Goal: Task Accomplishment & Management: Use online tool/utility

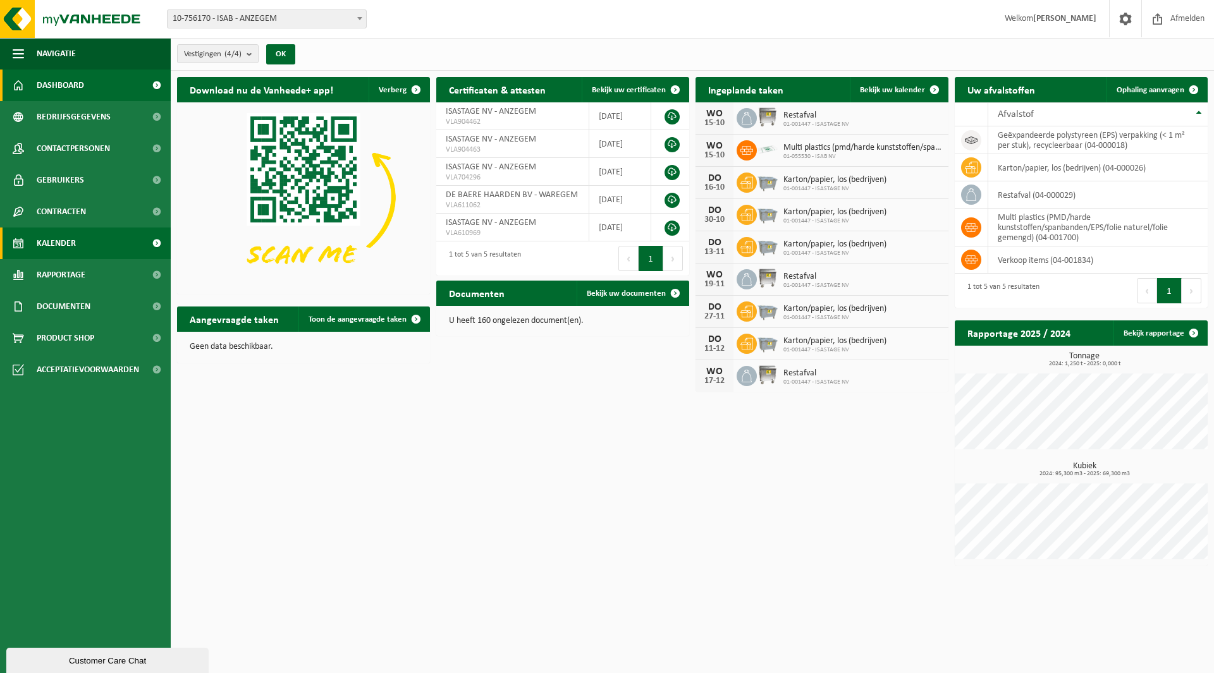
click at [50, 241] on span "Kalender" at bounding box center [56, 244] width 39 height 32
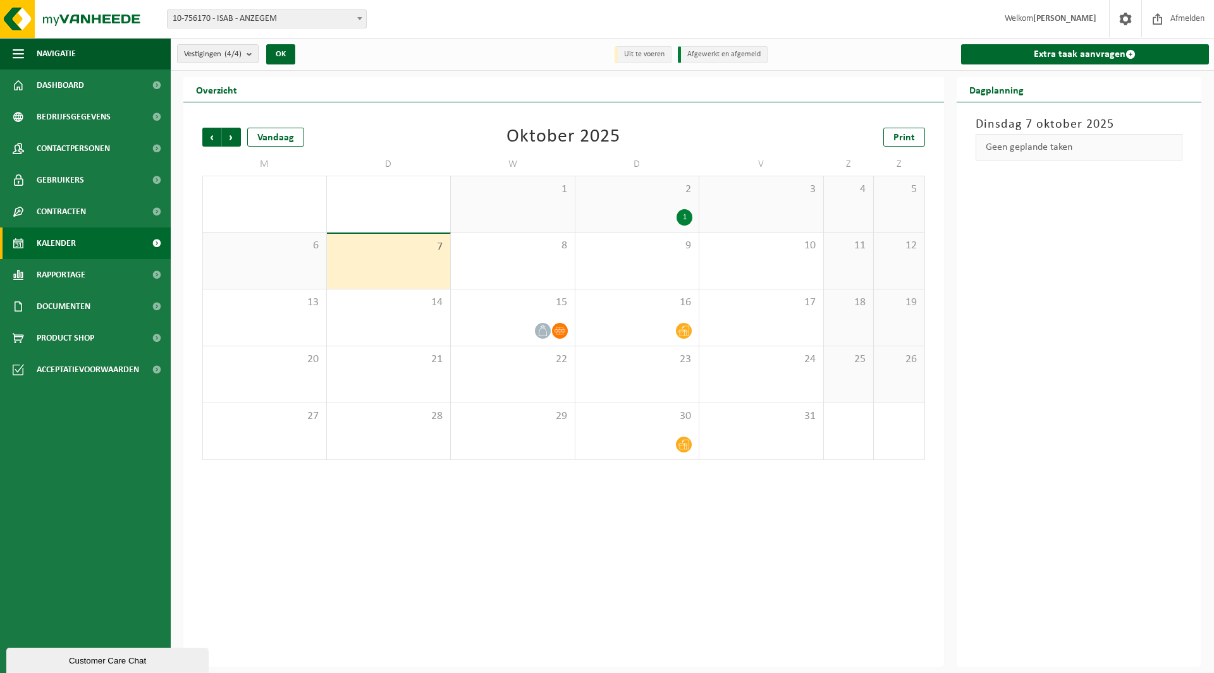
click at [594, 205] on div "2 1" at bounding box center [637, 204] width 124 height 56
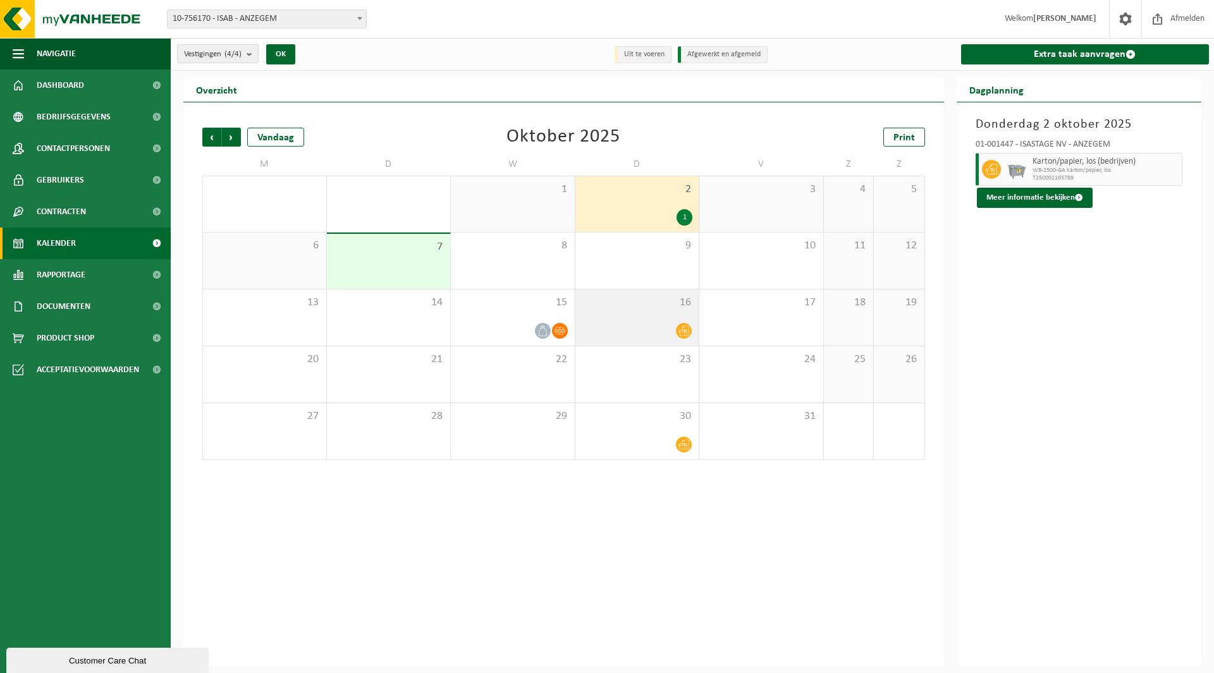
click at [657, 322] on div at bounding box center [637, 330] width 111 height 17
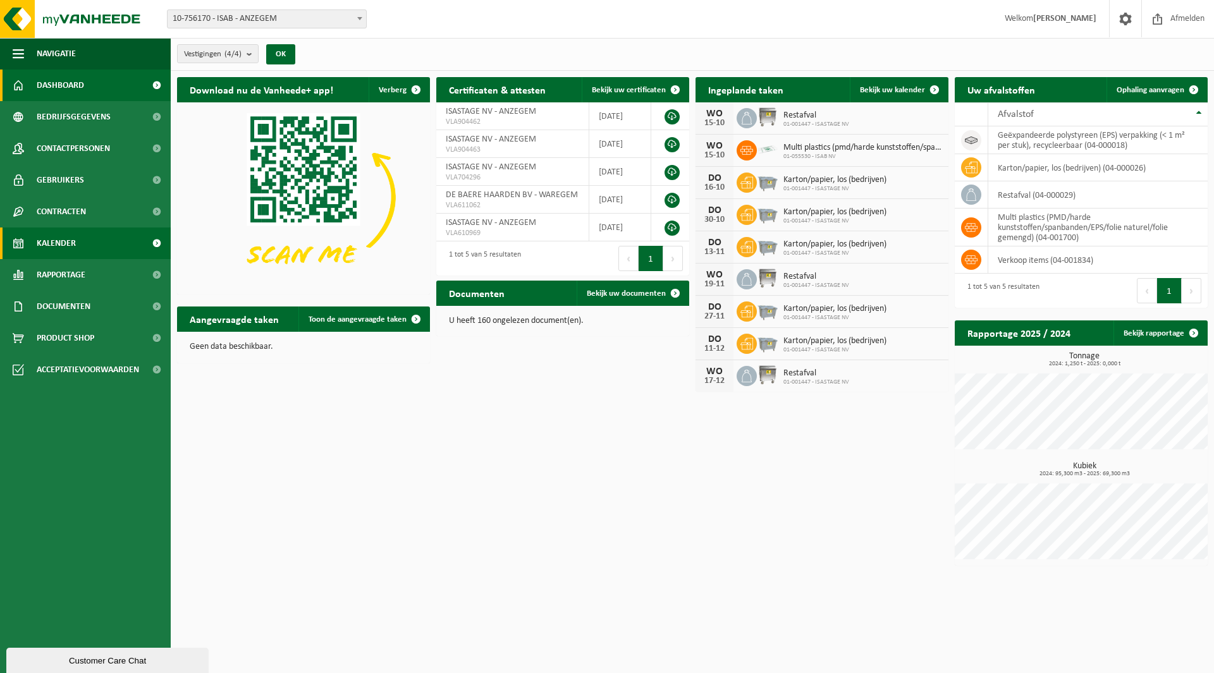
click at [58, 247] on span "Kalender" at bounding box center [56, 244] width 39 height 32
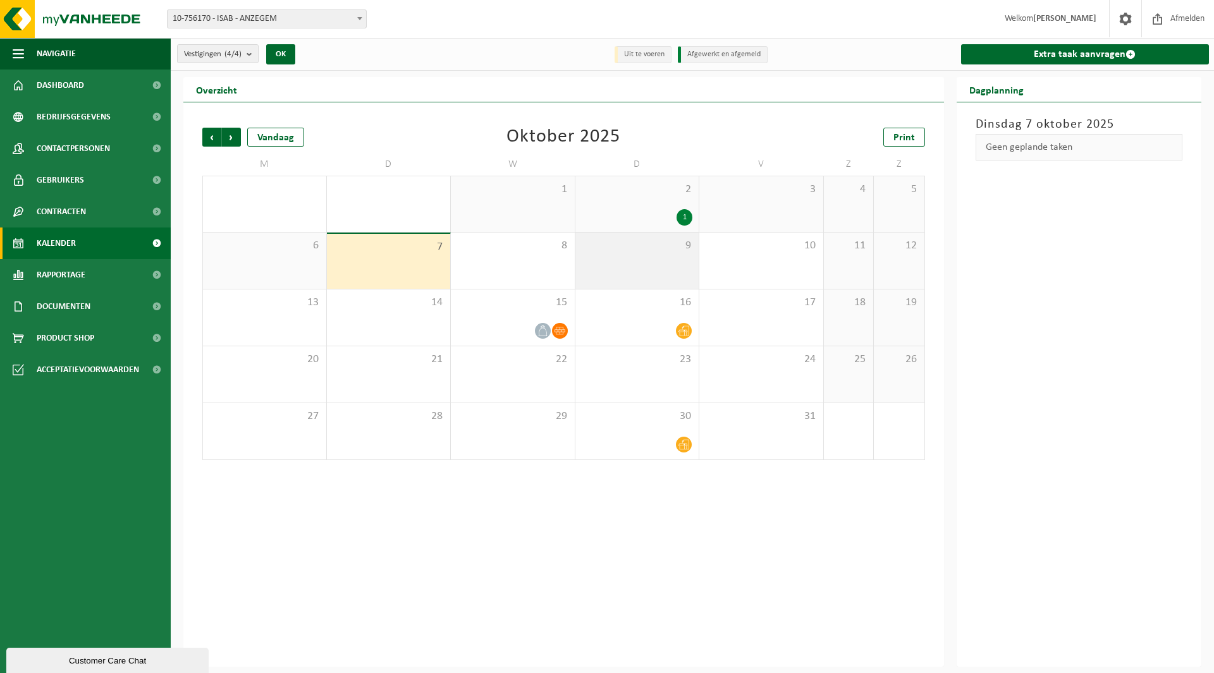
click at [655, 268] on div "9" at bounding box center [637, 261] width 124 height 56
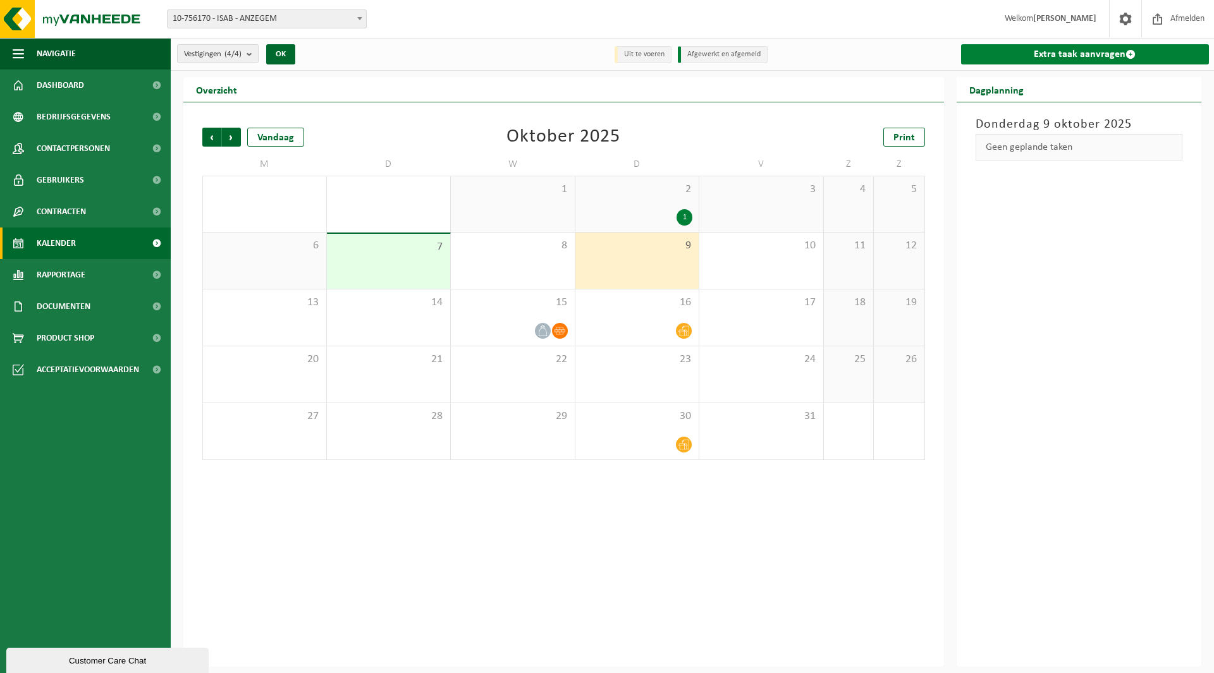
click at [1126, 53] on span at bounding box center [1130, 54] width 10 height 10
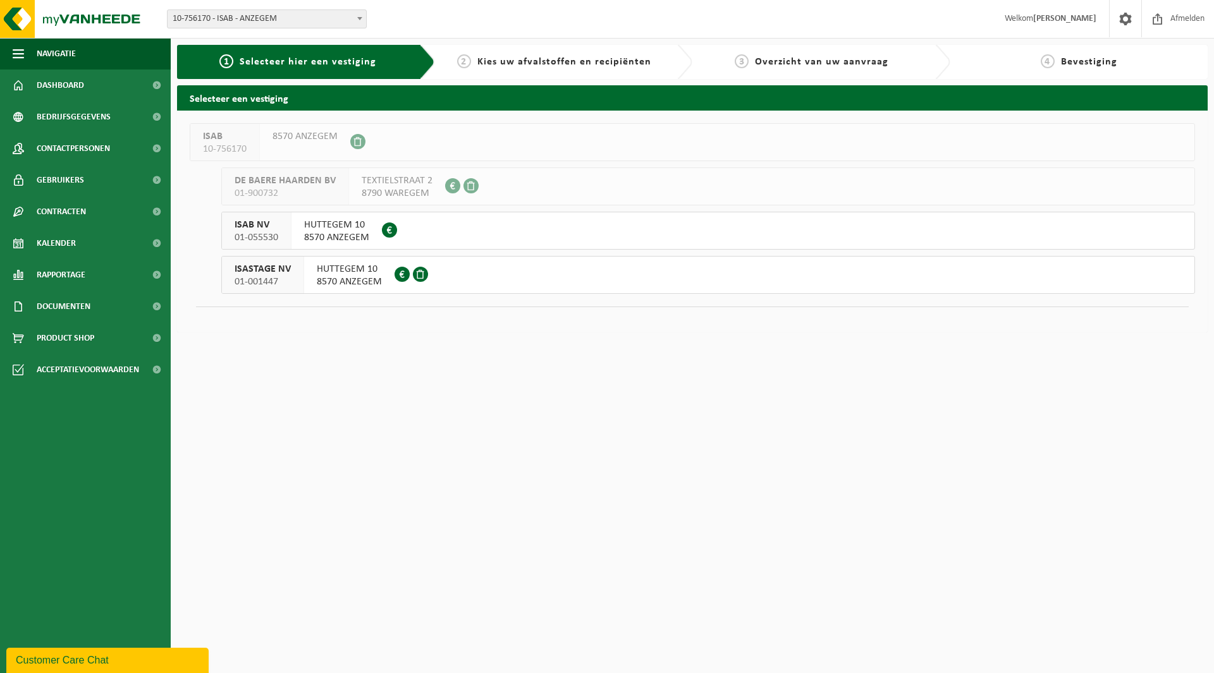
click at [292, 274] on div "ISASTAGE NV 01-001447" at bounding box center [263, 275] width 82 height 37
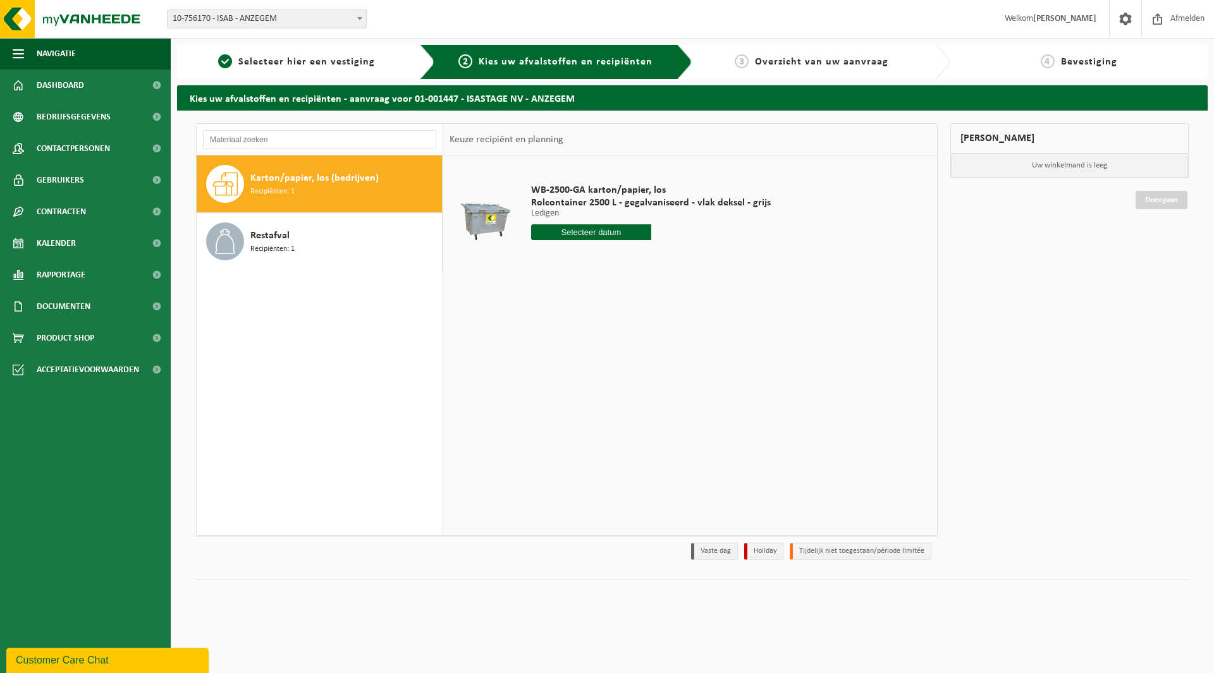
click at [592, 238] on input "text" at bounding box center [591, 232] width 120 height 16
click at [611, 326] on div "9" at bounding box center [610, 324] width 22 height 20
type input "Van 2025-10-09"
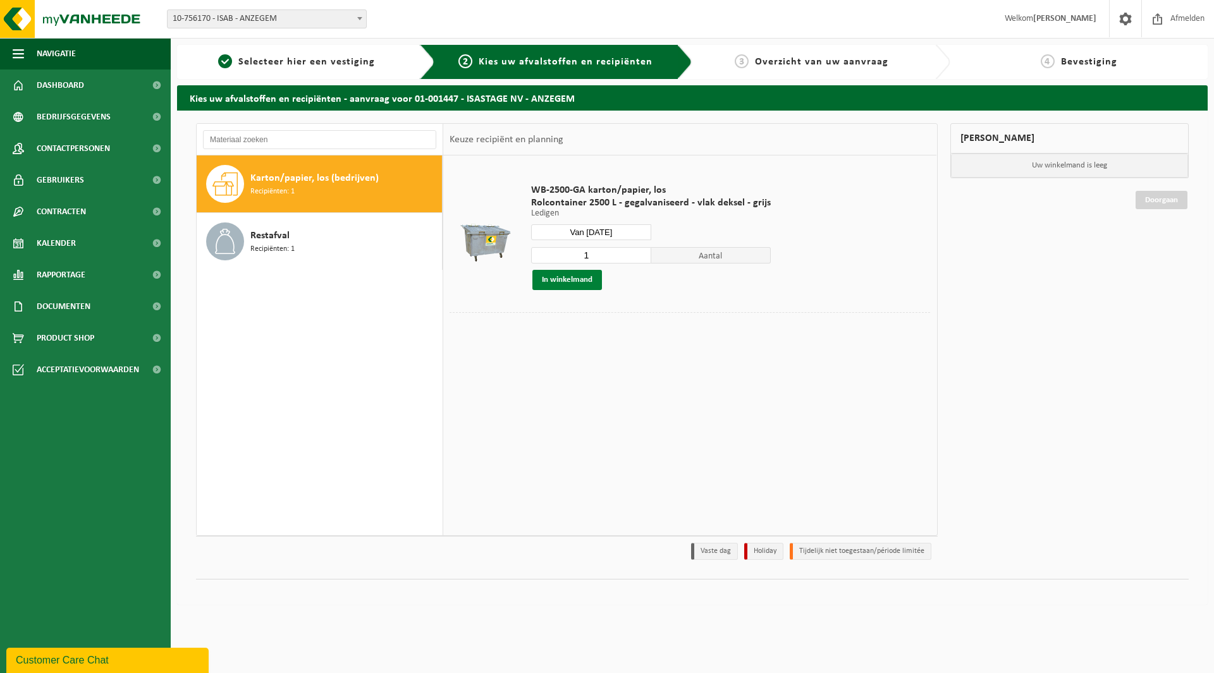
click at [571, 279] on button "In winkelmand" at bounding box center [567, 280] width 70 height 20
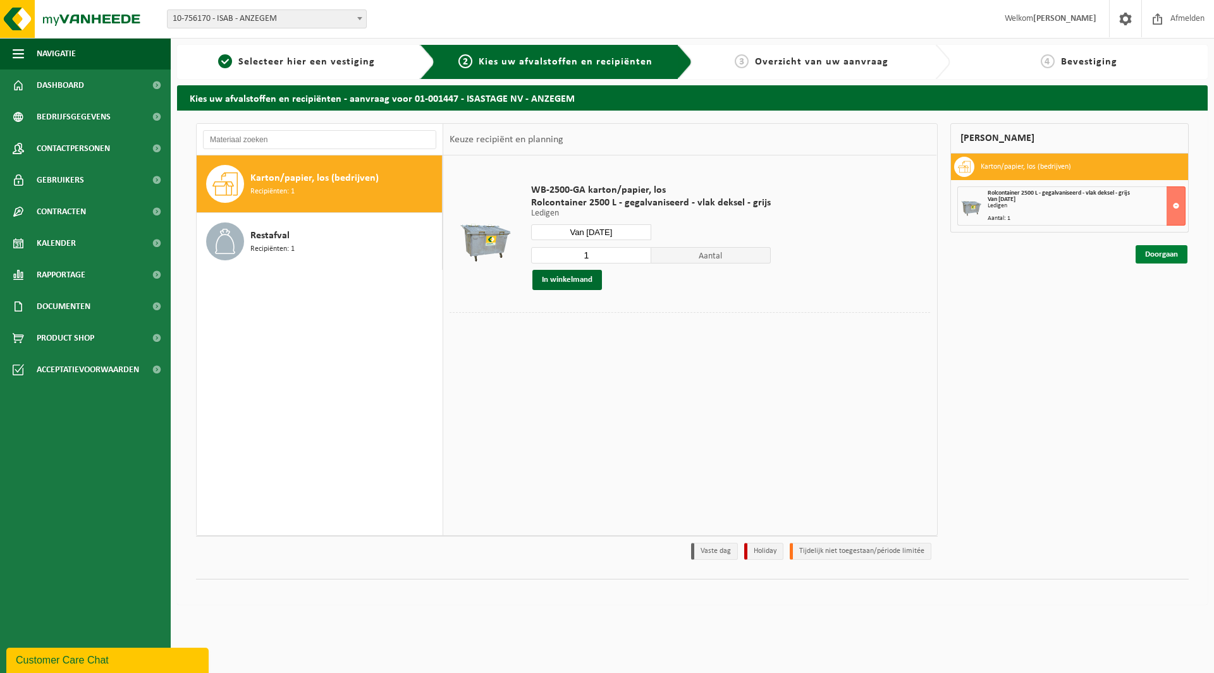
click at [1158, 258] on link "Doorgaan" at bounding box center [1161, 254] width 52 height 18
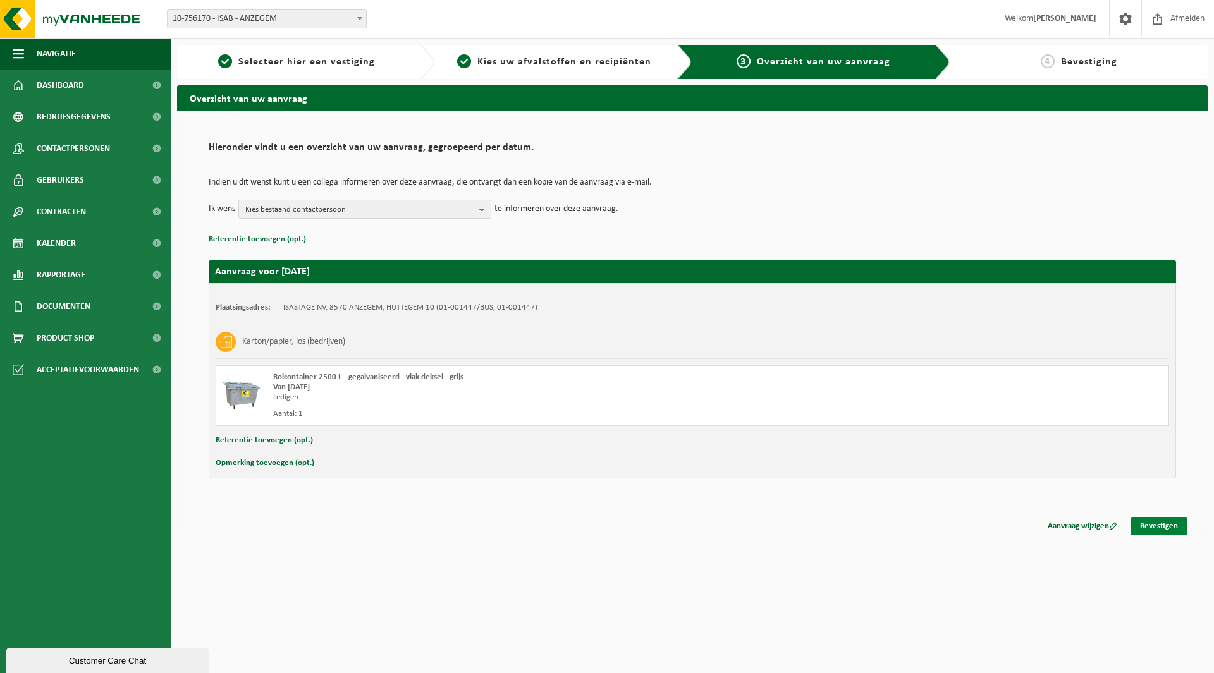
click at [1176, 527] on link "Bevestigen" at bounding box center [1158, 526] width 57 height 18
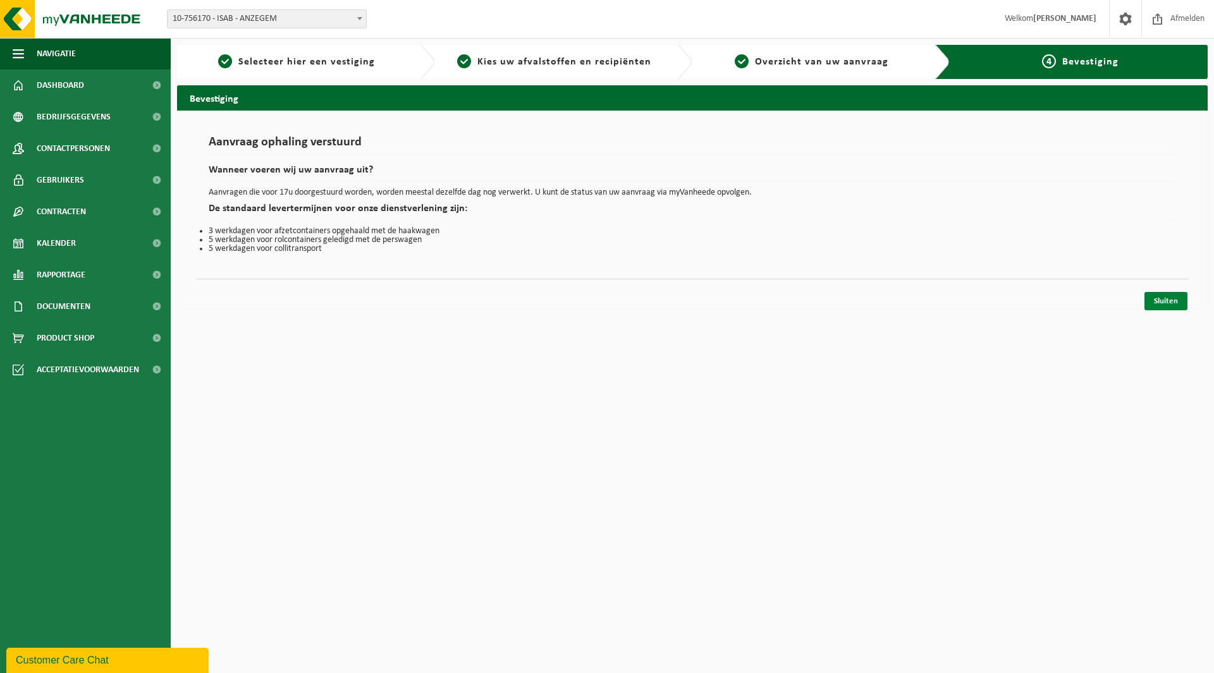
click at [1171, 303] on link "Sluiten" at bounding box center [1165, 301] width 43 height 18
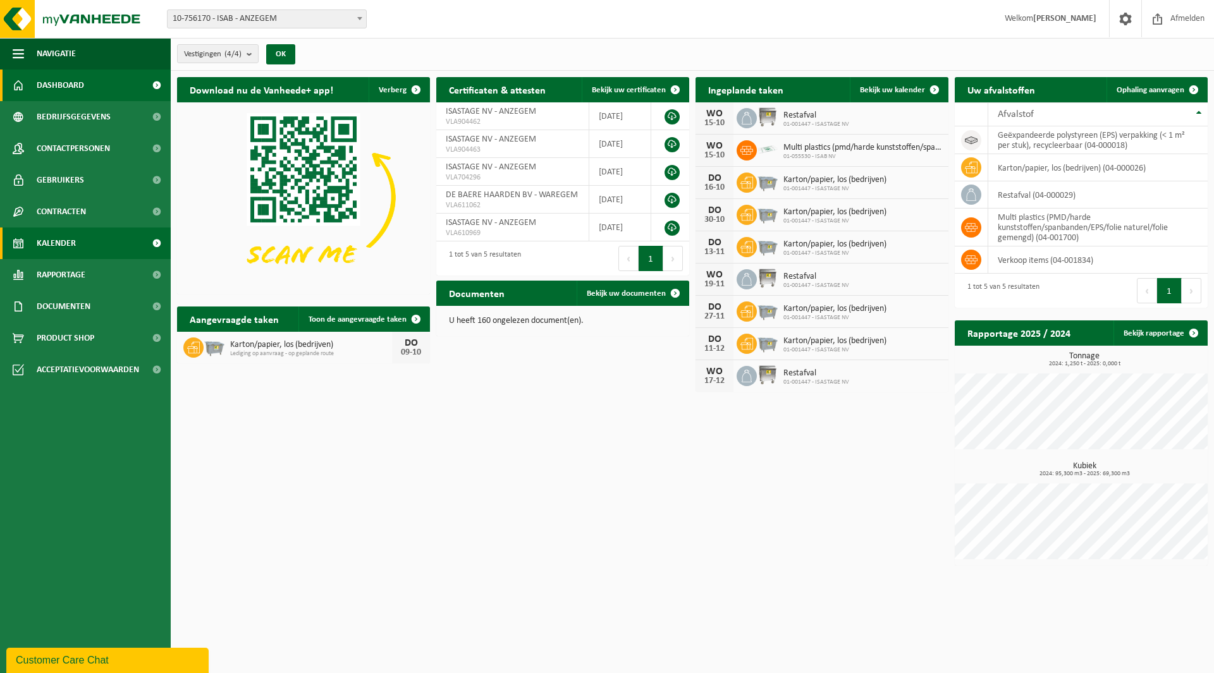
click at [58, 244] on span "Kalender" at bounding box center [56, 244] width 39 height 32
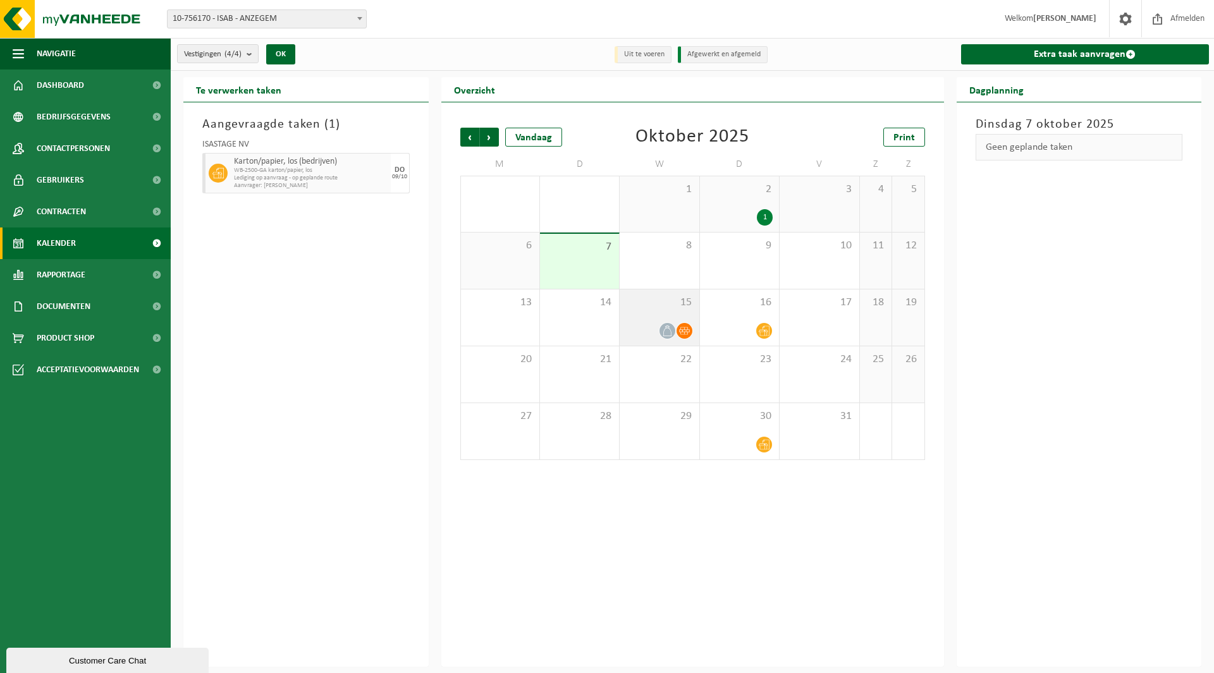
click at [669, 312] on div "15" at bounding box center [658, 318] width 79 height 56
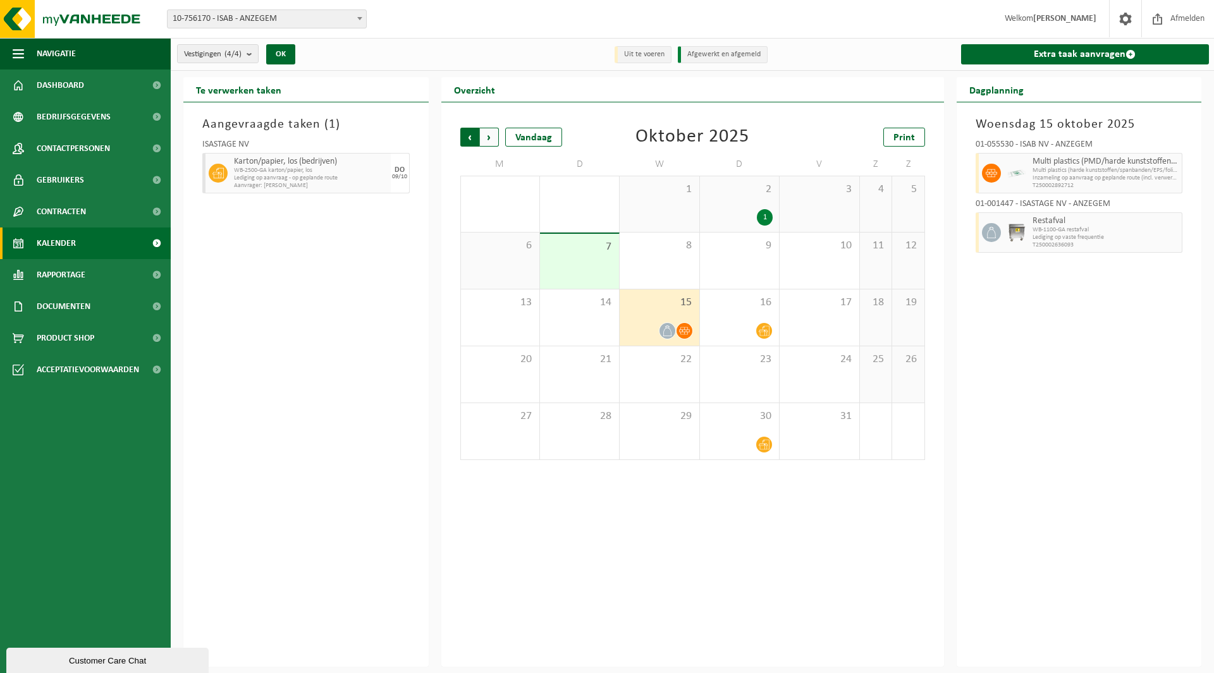
click at [494, 137] on span "Volgende" at bounding box center [489, 137] width 19 height 19
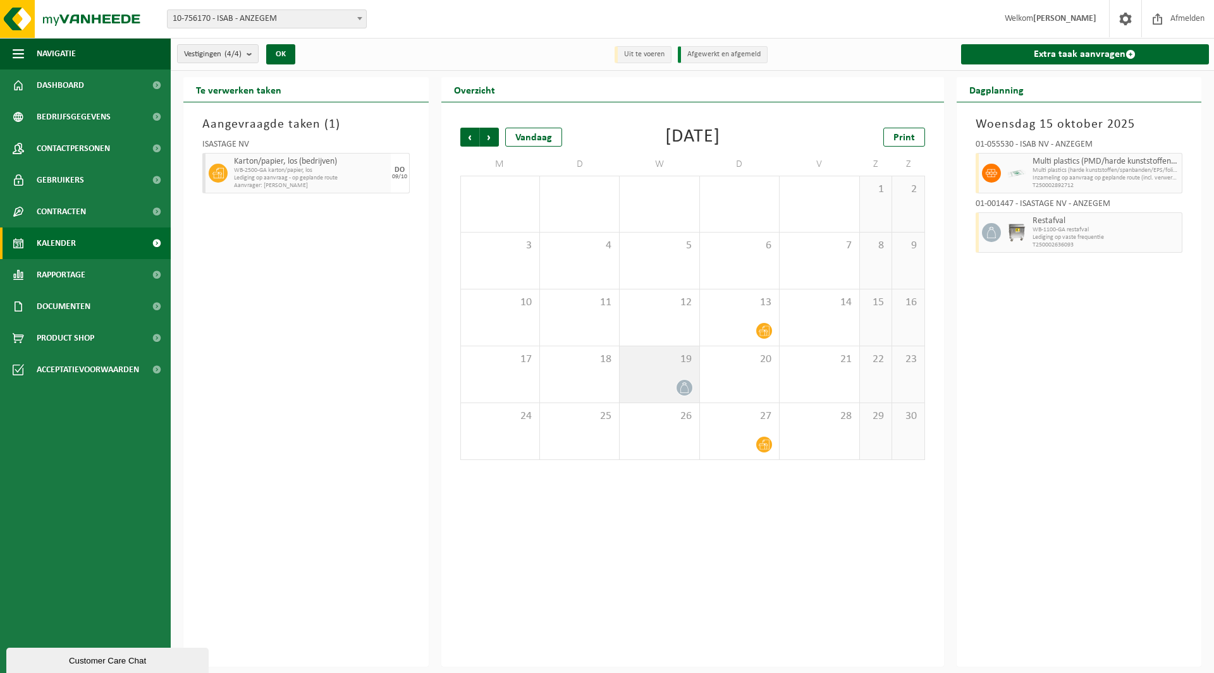
click at [653, 379] on div at bounding box center [659, 387] width 66 height 17
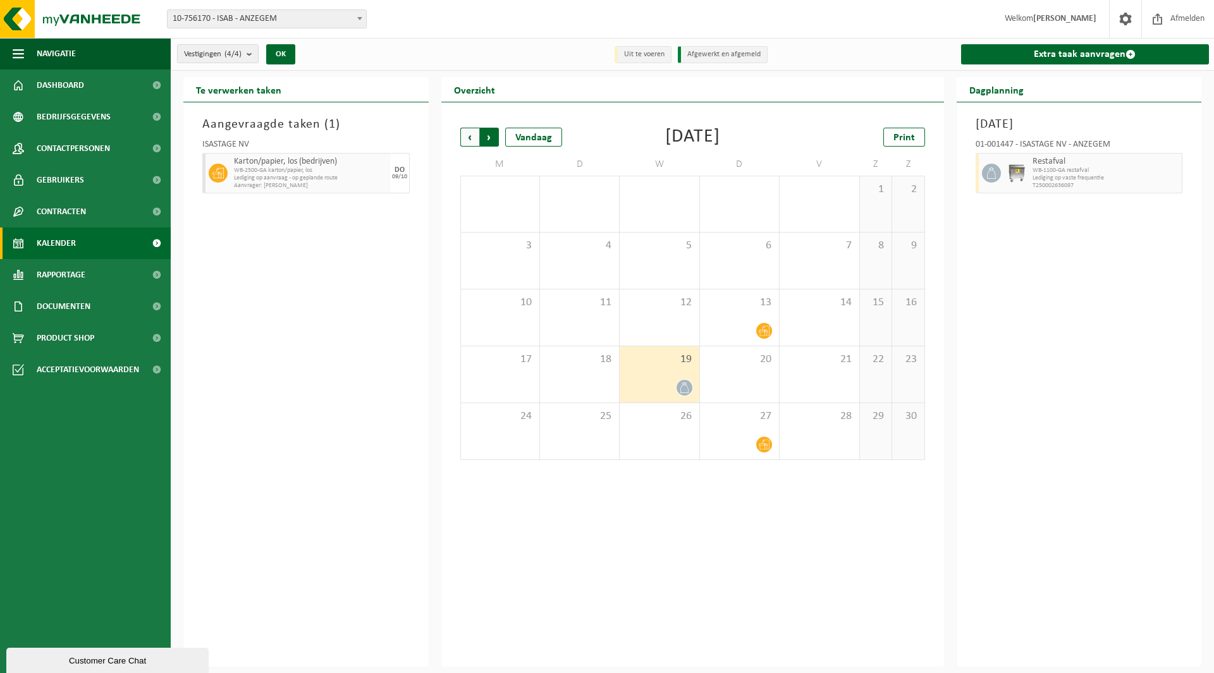
click at [468, 134] on span "Vorige" at bounding box center [469, 137] width 19 height 19
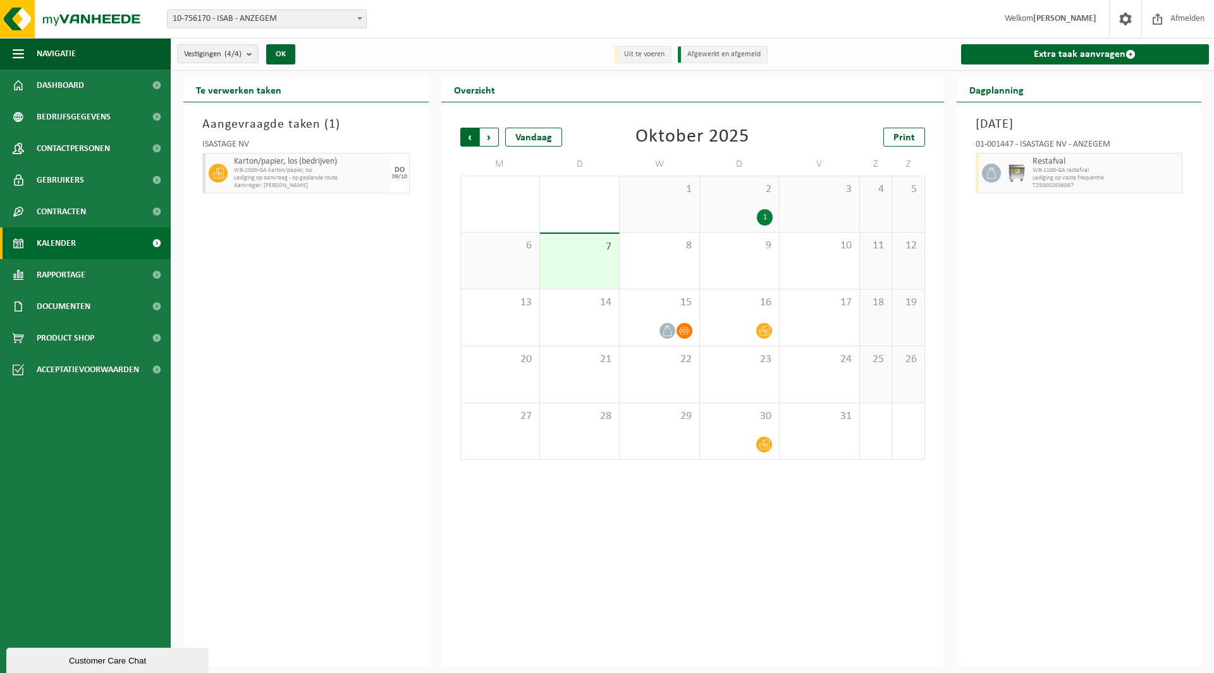
click at [496, 144] on span "Volgende" at bounding box center [489, 137] width 19 height 19
click at [467, 137] on span "Vorige" at bounding box center [469, 137] width 19 height 19
click at [1188, 24] on span "Afmelden" at bounding box center [1187, 18] width 40 height 37
